Goal: Information Seeking & Learning: Check status

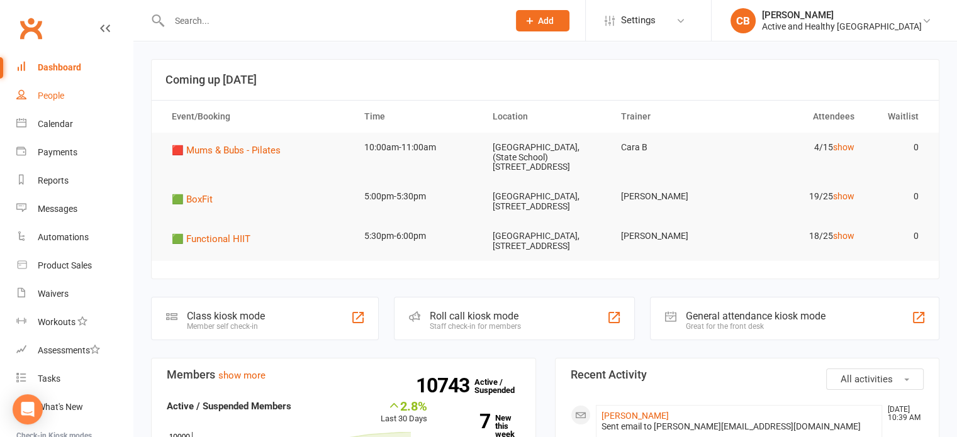
click at [61, 92] on div "People" at bounding box center [51, 96] width 26 height 10
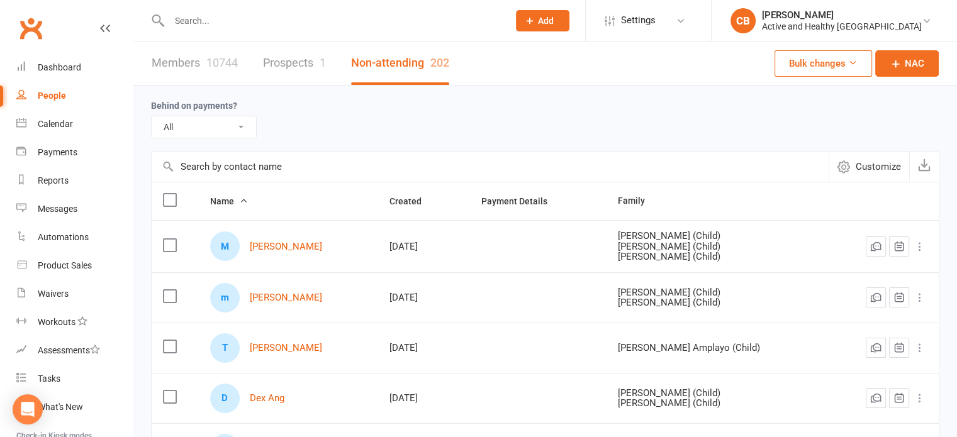
click at [242, 166] on input "text" at bounding box center [490, 167] width 677 height 30
type input "[PERSON_NAME]"
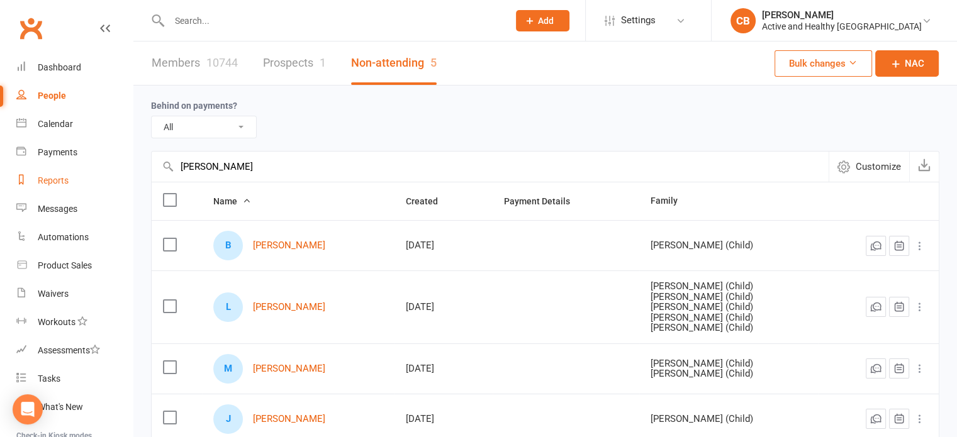
drag, startPoint x: 277, startPoint y: 159, endPoint x: 93, endPoint y: 169, distance: 184.0
click at [93, 169] on ui-view "Prospect Member Non-attending contact Class / event Appointment Task Membership…" at bounding box center [478, 295] width 957 height 585
click at [178, 72] on link "Members 10744" at bounding box center [195, 63] width 86 height 43
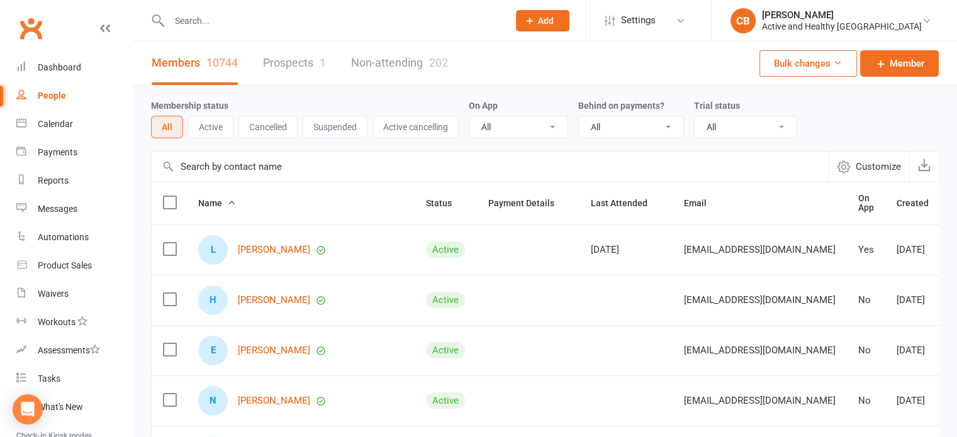
click at [259, 169] on input "text" at bounding box center [490, 167] width 677 height 30
paste input "[PERSON_NAME]"
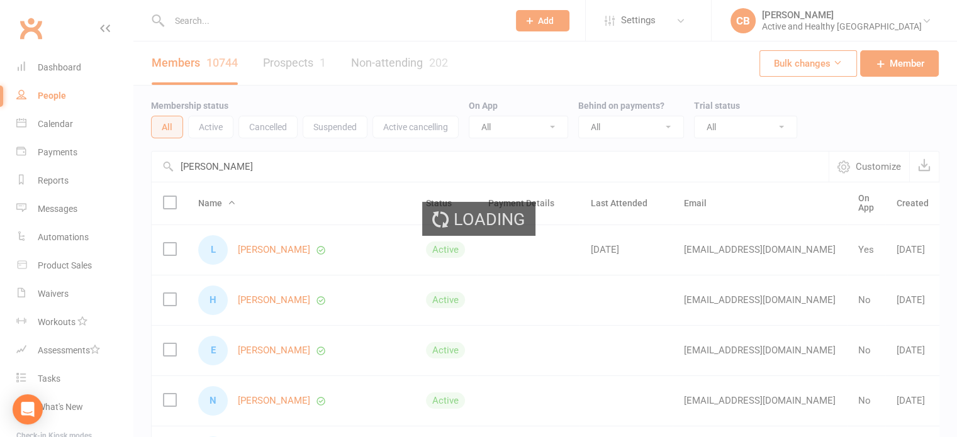
type input "[PERSON_NAME]"
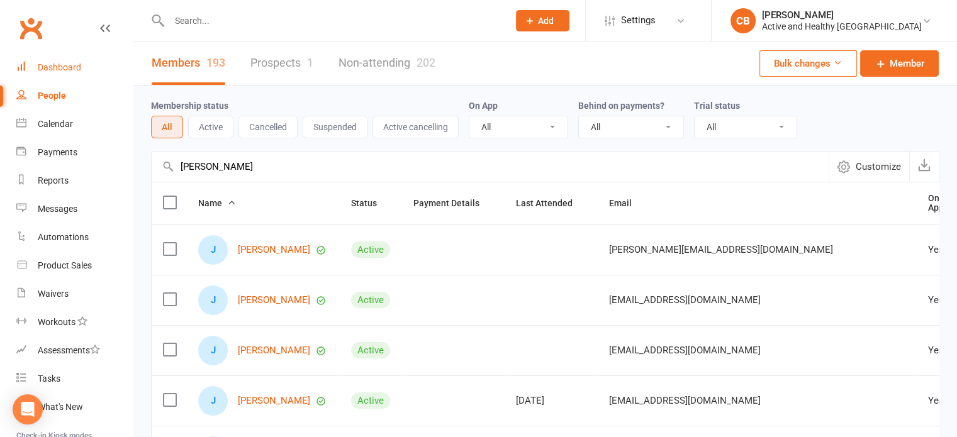
click at [58, 62] on div "Dashboard" at bounding box center [59, 67] width 43 height 10
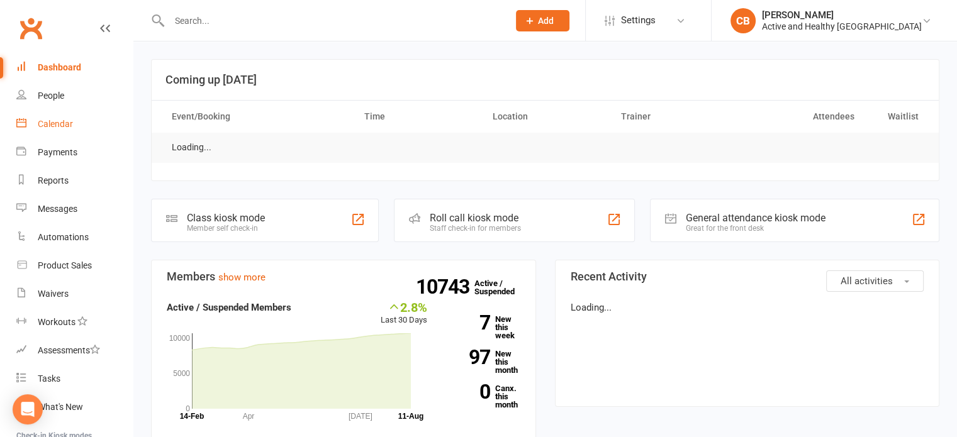
click at [51, 115] on link "Calendar" at bounding box center [74, 124] width 116 height 28
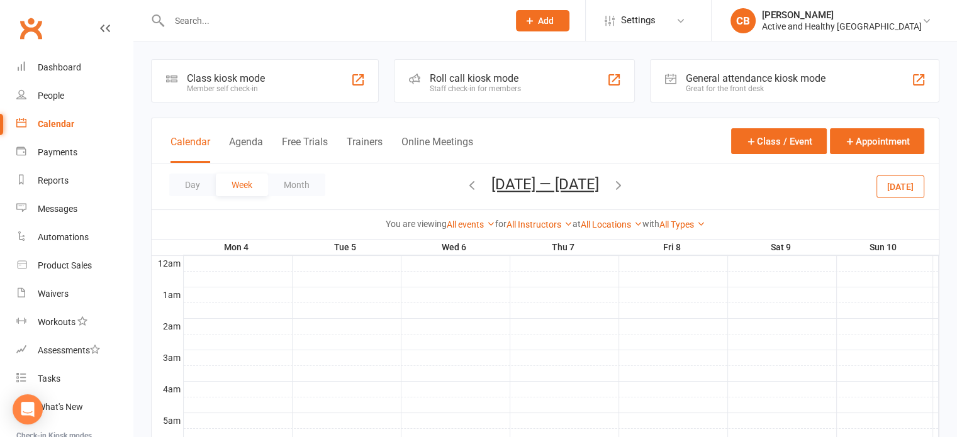
click at [621, 181] on icon "button" at bounding box center [619, 185] width 14 height 14
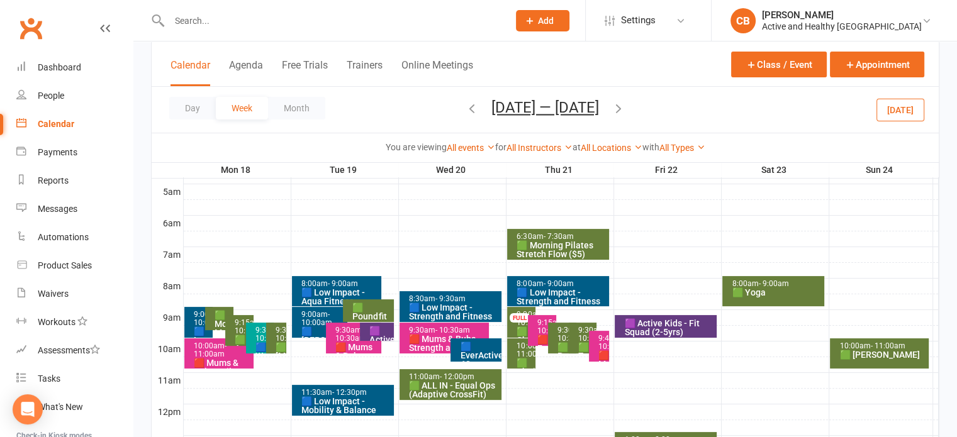
scroll to position [252, 0]
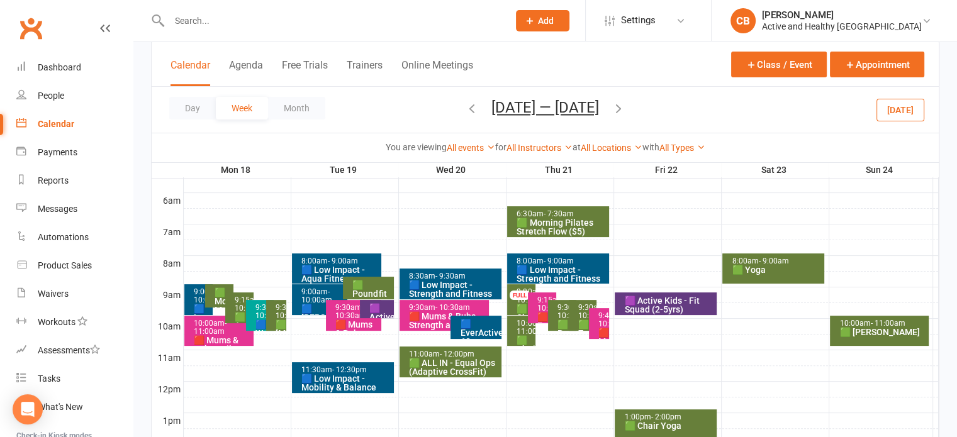
click at [448, 366] on div "🟩 ALL IN - Equal Ops (Adaptive CrossFit)" at bounding box center [454, 368] width 91 height 18
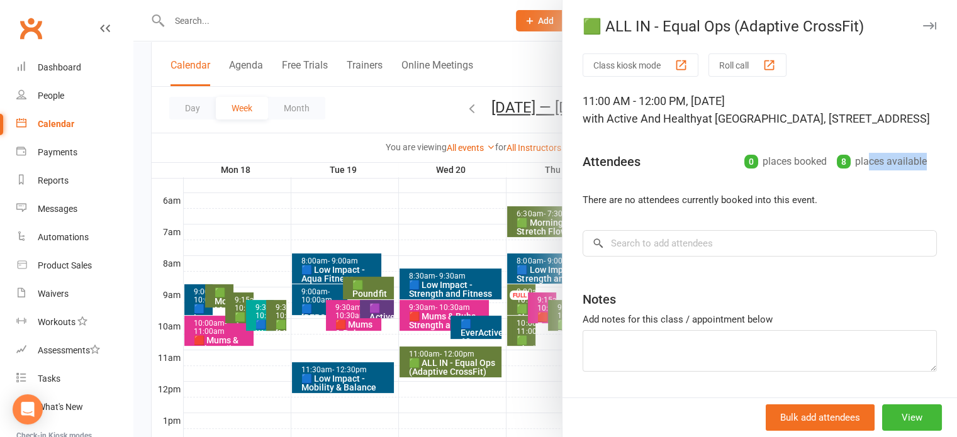
drag, startPoint x: 845, startPoint y: 182, endPoint x: 905, endPoint y: 176, distance: 60.1
click at [905, 171] on div "8 places available" at bounding box center [882, 162] width 90 height 18
click at [855, 171] on div "8 places available" at bounding box center [882, 162] width 90 height 18
click at [456, 36] on div at bounding box center [545, 218] width 824 height 437
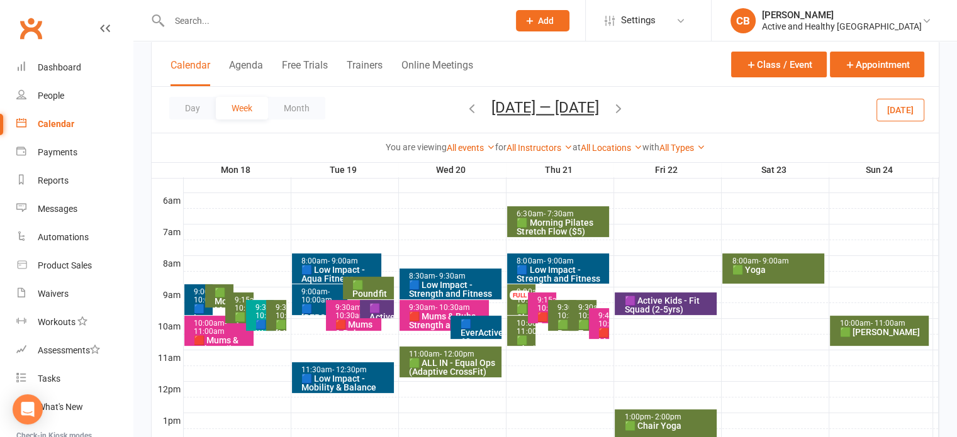
click at [438, 371] on div "🟩 ALL IN - Equal Ops (Adaptive CrossFit)" at bounding box center [454, 368] width 91 height 18
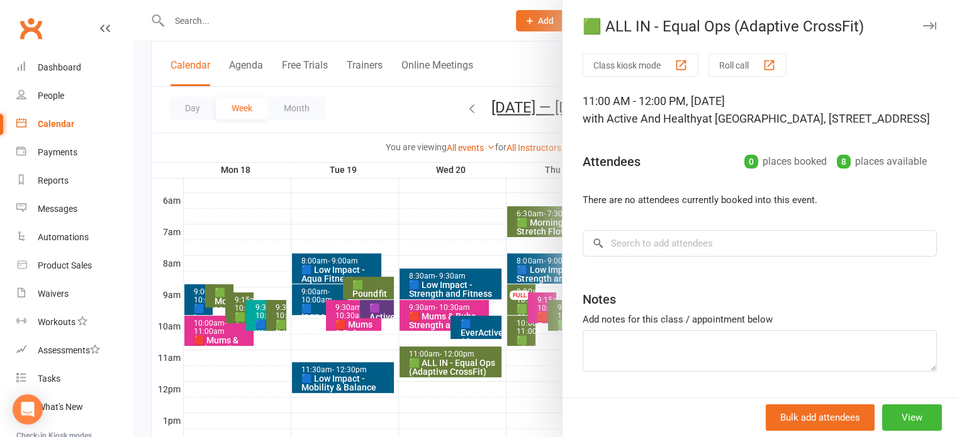
click at [325, 10] on div at bounding box center [545, 218] width 824 height 437
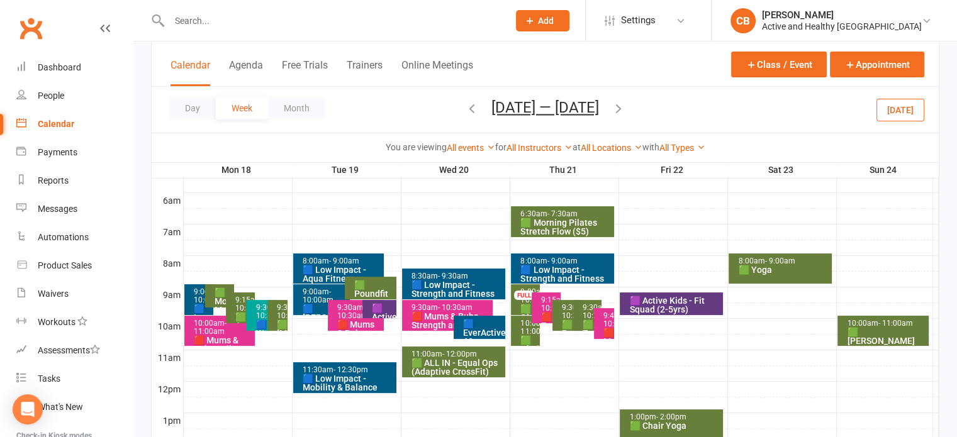
scroll to position [315, 0]
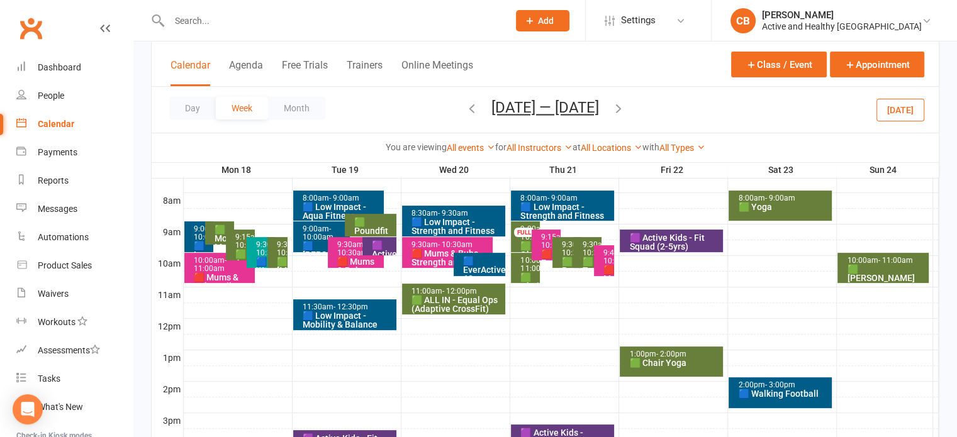
click at [473, 308] on div "🟩 ALL IN - Equal Ops (Adaptive CrossFit)" at bounding box center [457, 305] width 92 height 18
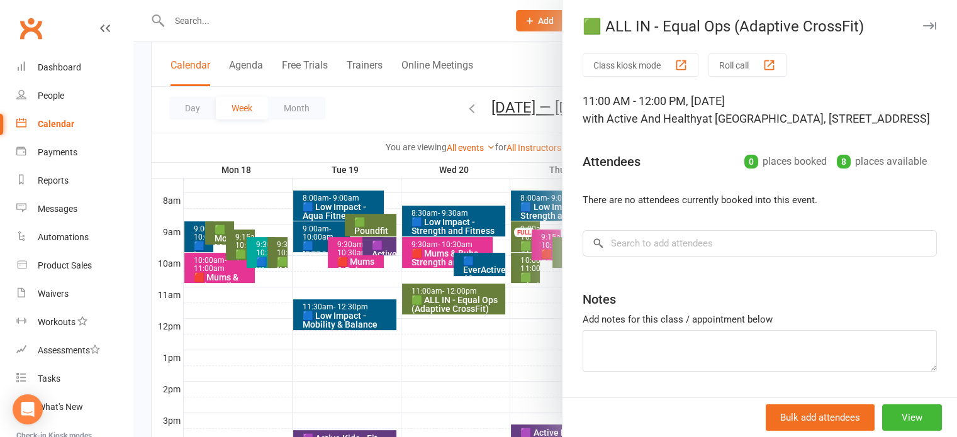
click at [453, 22] on div at bounding box center [545, 218] width 824 height 437
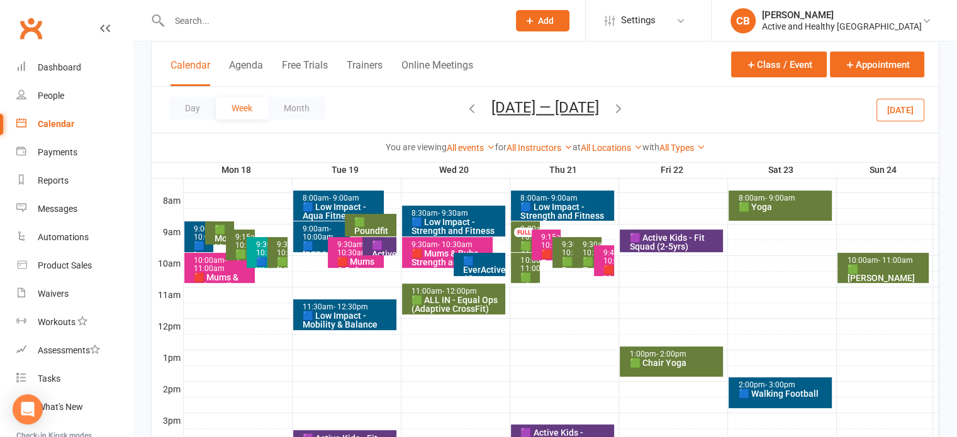
click at [626, 108] on icon "button" at bounding box center [619, 108] width 14 height 14
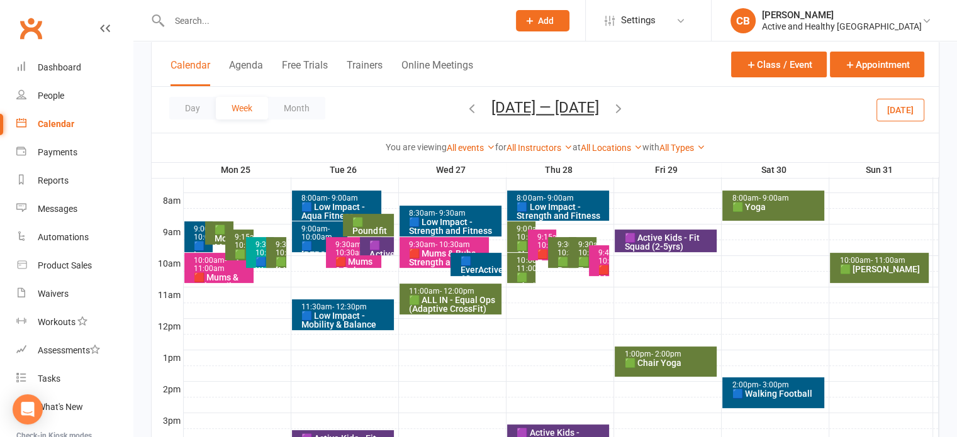
click at [448, 299] on div "🟩 ALL IN - Equal Ops (Adaptive CrossFit)" at bounding box center [454, 305] width 91 height 18
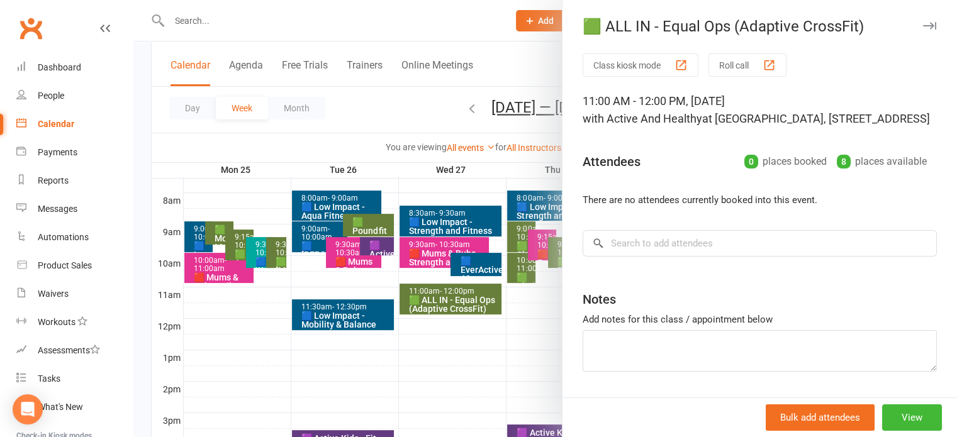
click at [513, 40] on div at bounding box center [545, 218] width 824 height 437
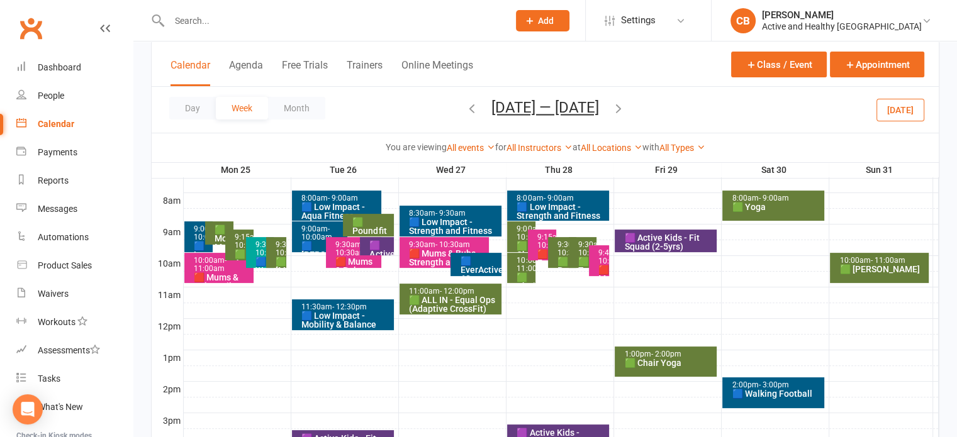
click at [436, 307] on div "🟩 ALL IN - Equal Ops (Adaptive CrossFit)" at bounding box center [454, 305] width 91 height 18
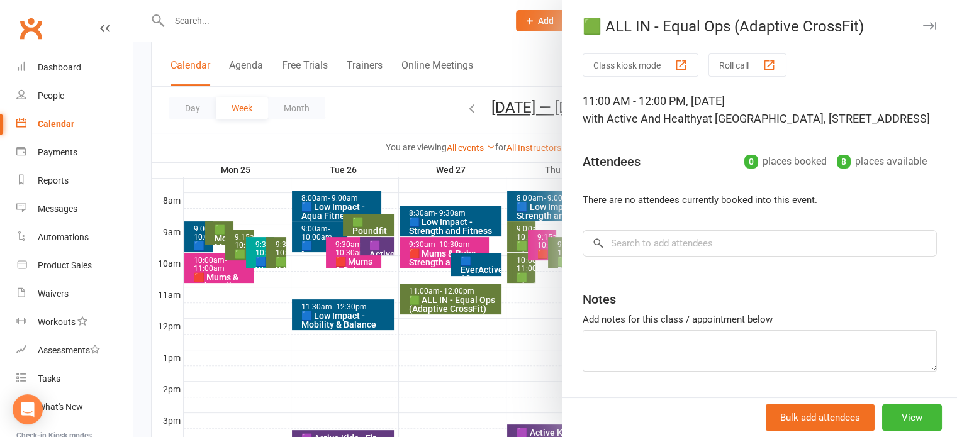
click at [486, 101] on div at bounding box center [545, 218] width 824 height 437
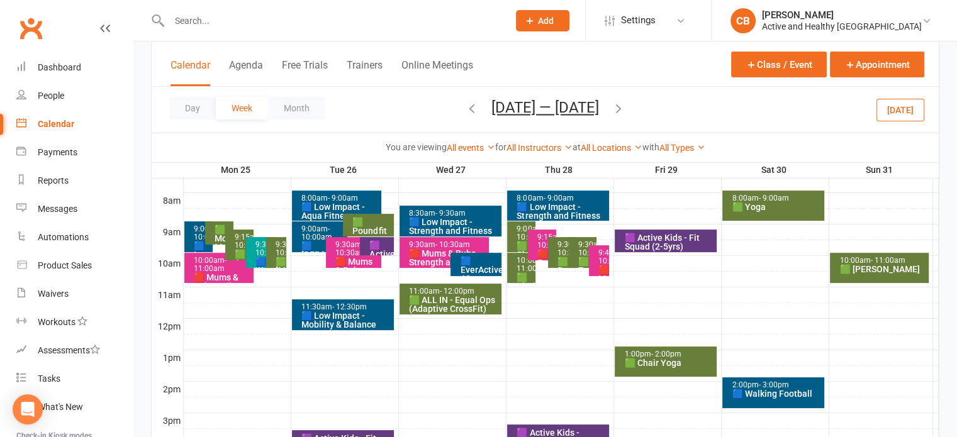
click at [626, 109] on icon "button" at bounding box center [619, 108] width 14 height 14
click at [475, 109] on icon "button" at bounding box center [472, 108] width 14 height 14
click at [479, 109] on span "Aug 25 — 31 2025 August 2025 Sun Mon Tue Wed Thu Fri Sat 27 28 29 30 31 01 02 0…" at bounding box center [545, 110] width 133 height 22
click at [452, 296] on div "🟩 ALL IN - Equal Ops (Adaptive CrossFit)" at bounding box center [454, 305] width 91 height 18
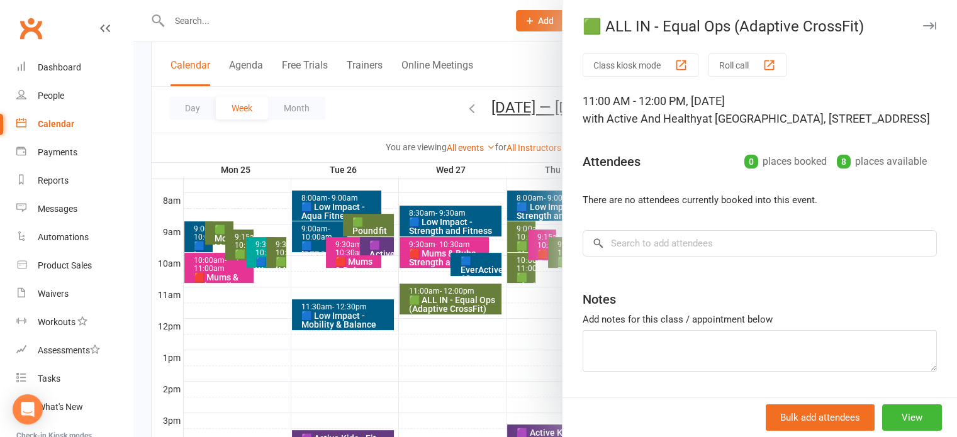
click at [443, 48] on div at bounding box center [545, 218] width 824 height 437
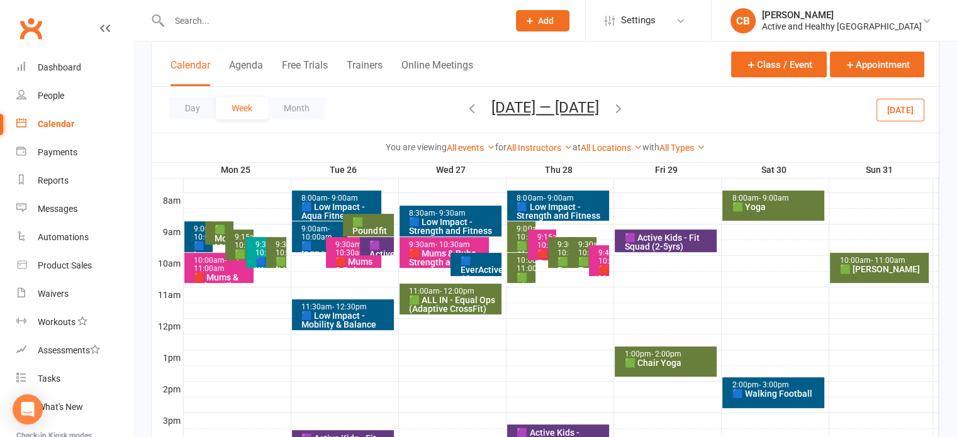
click at [465, 111] on icon "button" at bounding box center [472, 108] width 14 height 14
click at [455, 293] on span "- 12:00pm" at bounding box center [457, 291] width 35 height 9
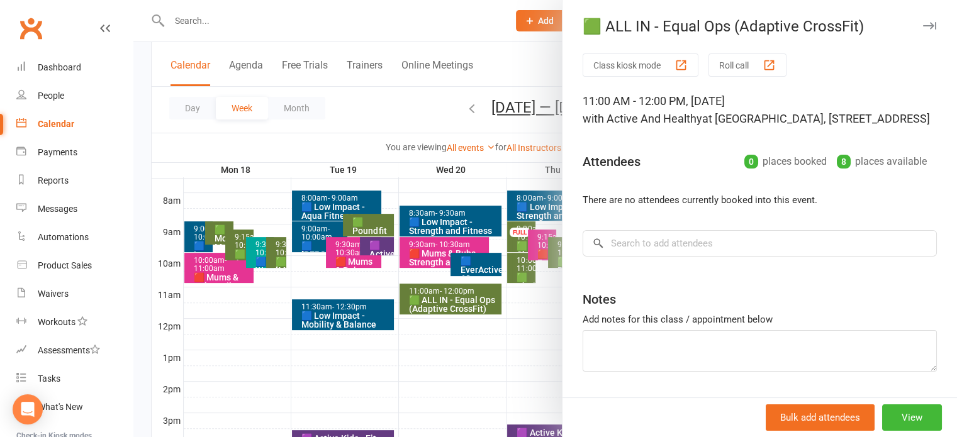
click at [443, 28] on div at bounding box center [545, 218] width 824 height 437
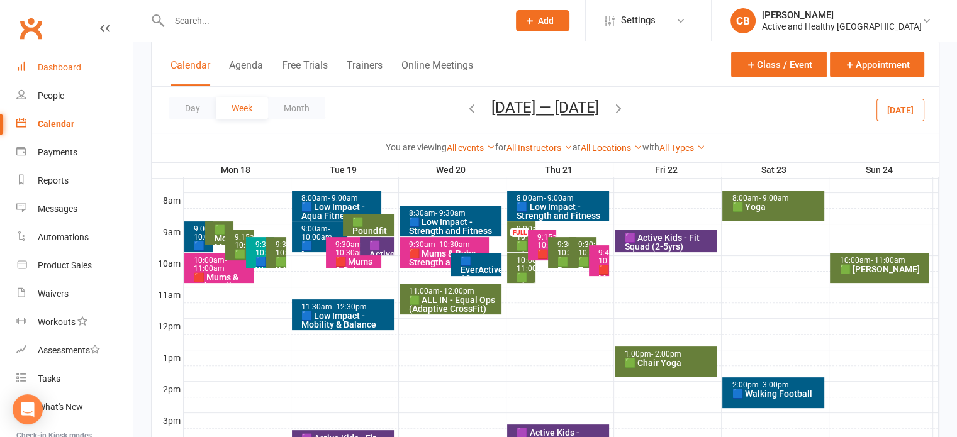
click at [66, 80] on link "Dashboard" at bounding box center [74, 68] width 116 height 28
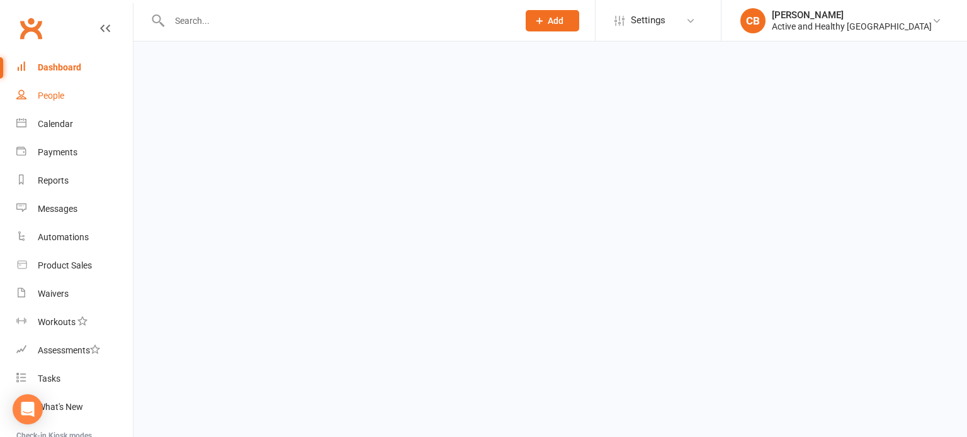
click at [55, 95] on div "People" at bounding box center [51, 96] width 26 height 10
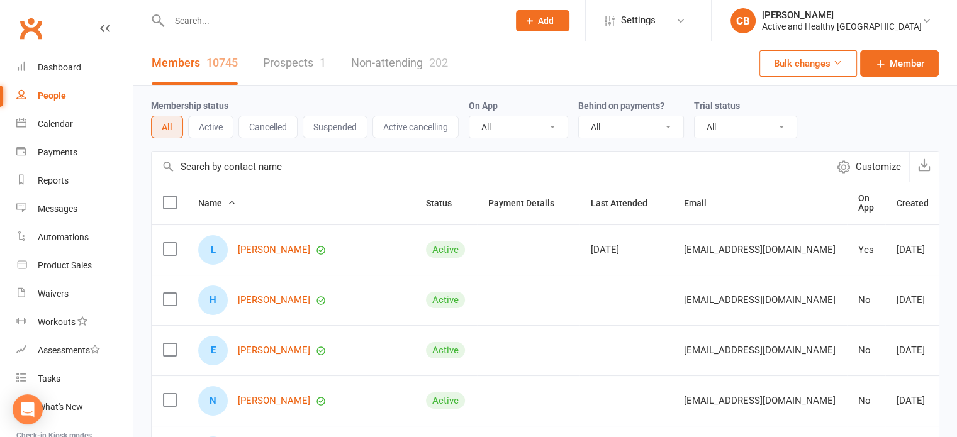
click at [283, 65] on link "Prospects 1" at bounding box center [294, 63] width 63 height 43
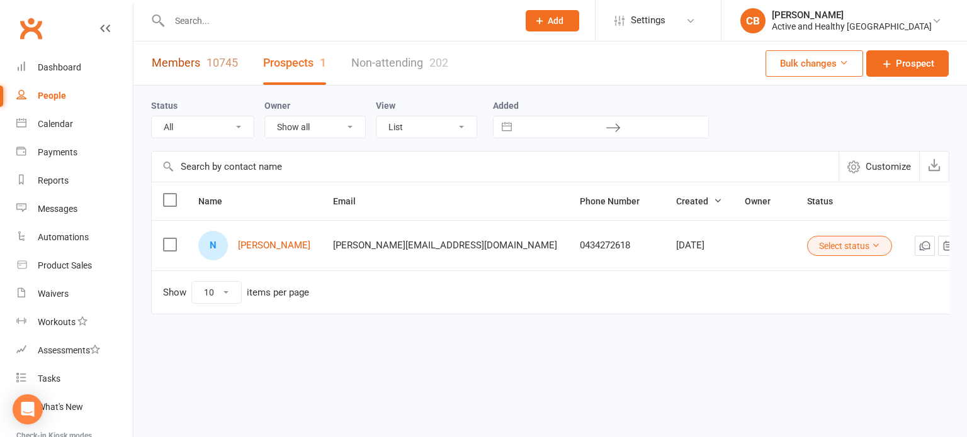
click at [191, 65] on link "Members 10745" at bounding box center [195, 63] width 86 height 43
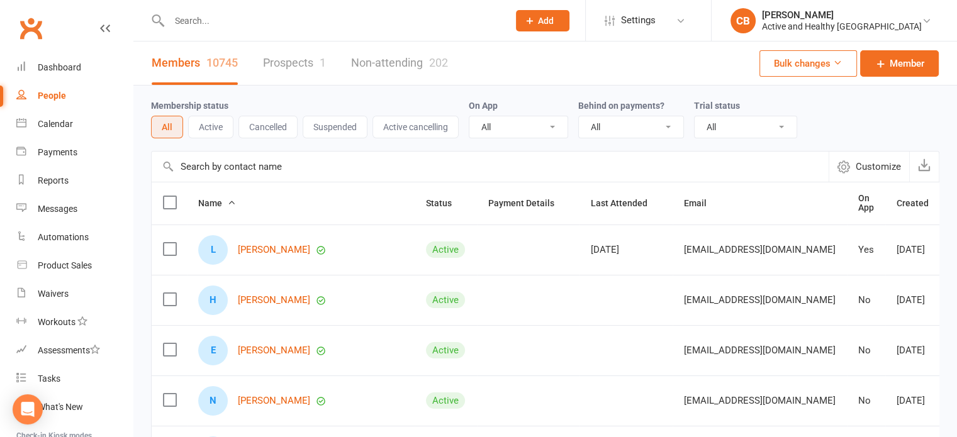
drag, startPoint x: 257, startPoint y: 169, endPoint x: 287, endPoint y: 163, distance: 30.7
click at [262, 156] on input "text" at bounding box center [490, 167] width 677 height 30
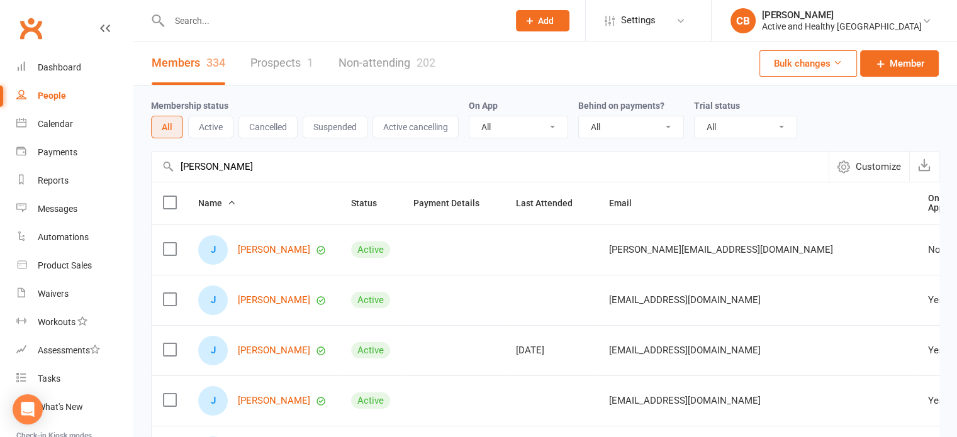
type input "jason gouh"
click at [255, 245] on link "Jason Gough" at bounding box center [274, 250] width 72 height 11
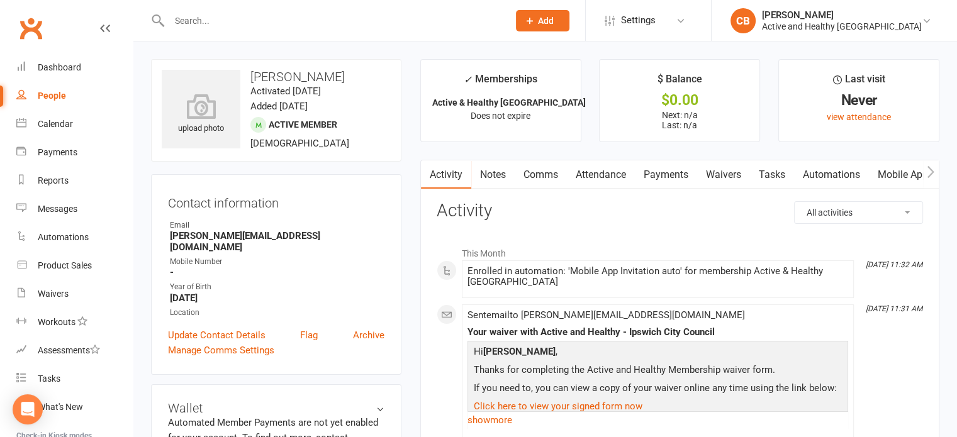
drag, startPoint x: 589, startPoint y: 178, endPoint x: 597, endPoint y: 178, distance: 8.2
click at [589, 178] on link "Attendance" at bounding box center [601, 175] width 68 height 29
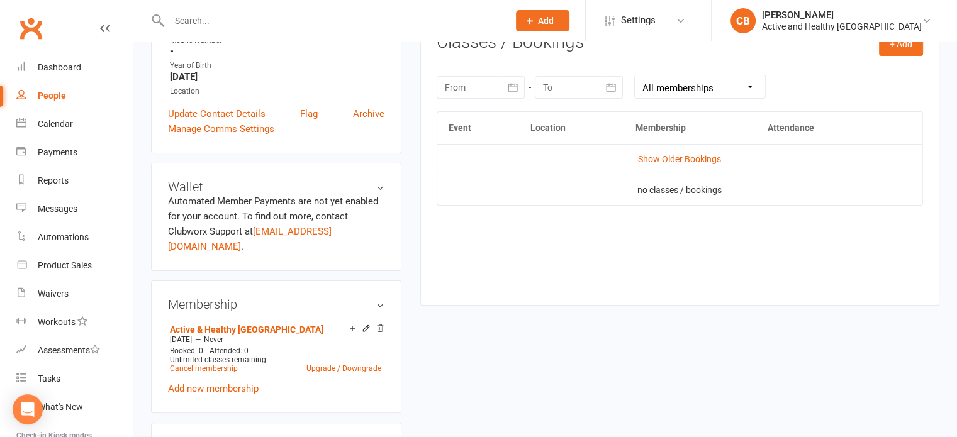
scroll to position [252, 0]
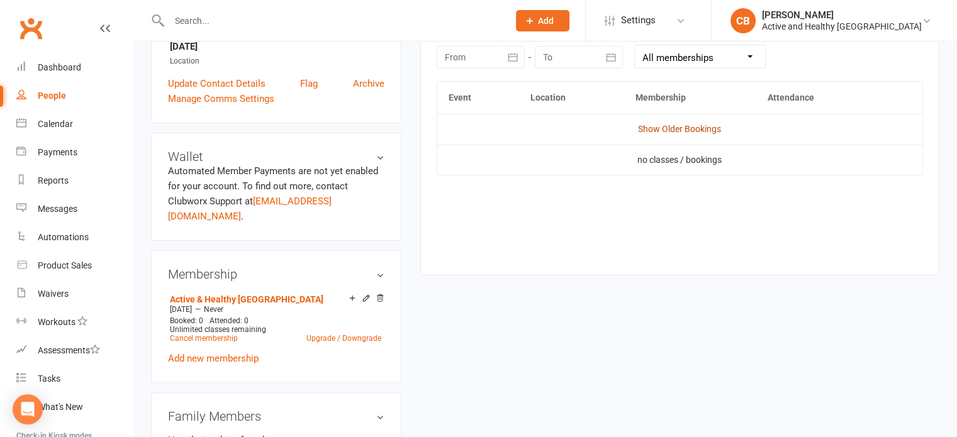
click at [680, 126] on link "Show Older Bookings" at bounding box center [679, 129] width 83 height 10
